Goal: Check status: Check status

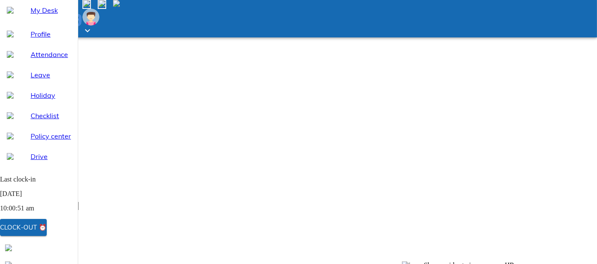
scroll to position [69, 0]
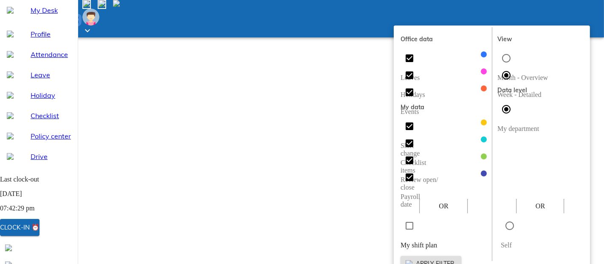
click at [334, 103] on div at bounding box center [302, 132] width 604 height 264
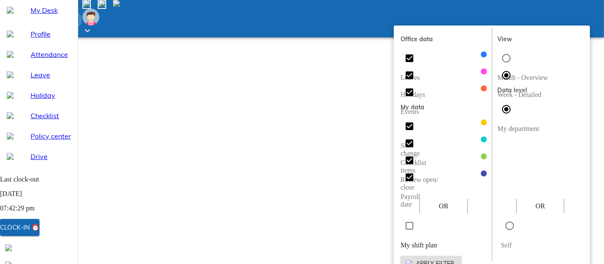
click at [548, 74] on p "Month - Overview" at bounding box center [522, 78] width 51 height 8
radio input "true"
radio input "false"
click at [461, 256] on button "Apply filter" at bounding box center [431, 264] width 61 height 16
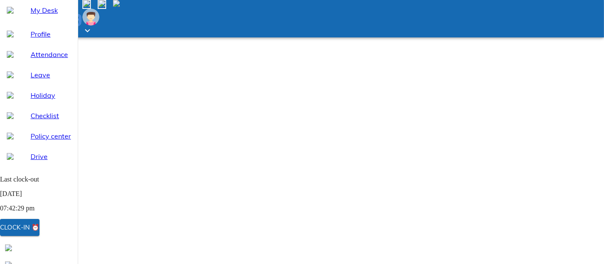
scroll to position [122, 0]
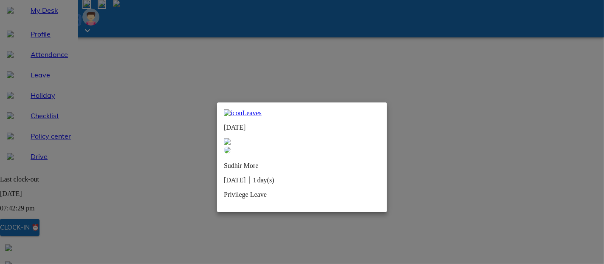
click at [231, 138] on img at bounding box center [227, 141] width 7 height 7
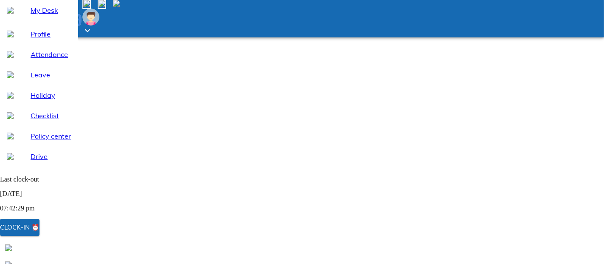
scroll to position [0, 0]
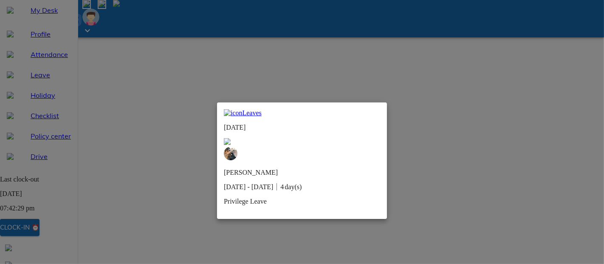
click at [231, 138] on img at bounding box center [227, 141] width 7 height 7
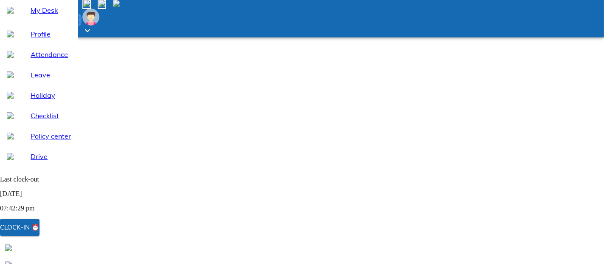
scroll to position [196, 0]
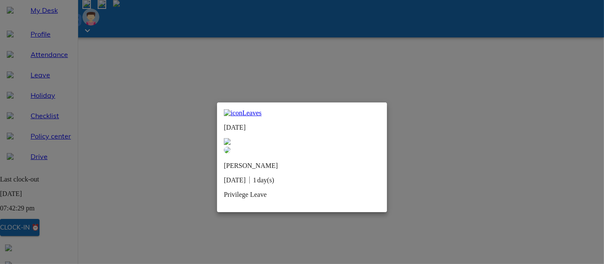
click at [231, 138] on img at bounding box center [227, 141] width 7 height 7
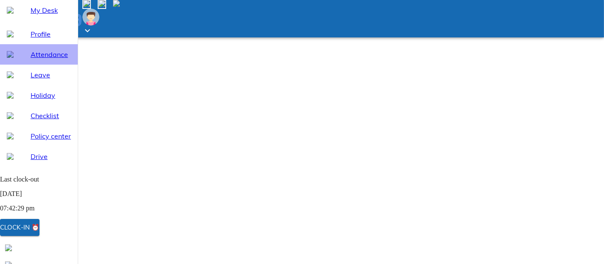
click at [45, 59] on span "Attendance" at bounding box center [51, 54] width 40 height 10
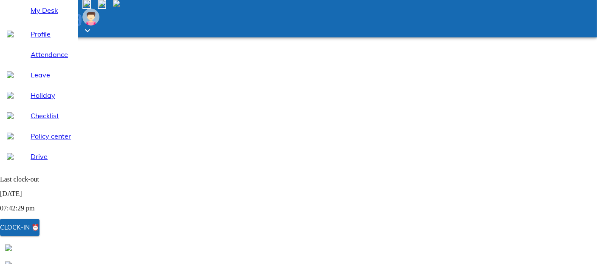
select select "8"
click at [58, 20] on div "My Desk" at bounding box center [39, 10] width 78 height 20
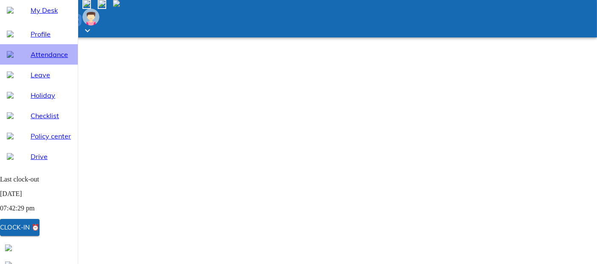
click at [36, 59] on span "Attendance" at bounding box center [51, 54] width 40 height 10
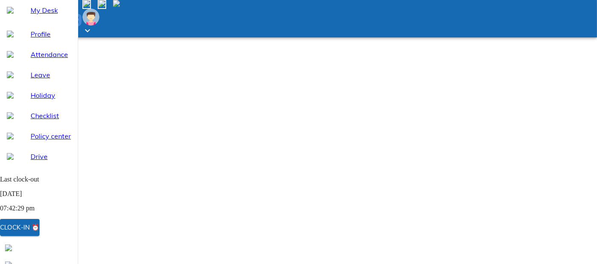
select select "8"
